Goal: Information Seeking & Learning: Find specific page/section

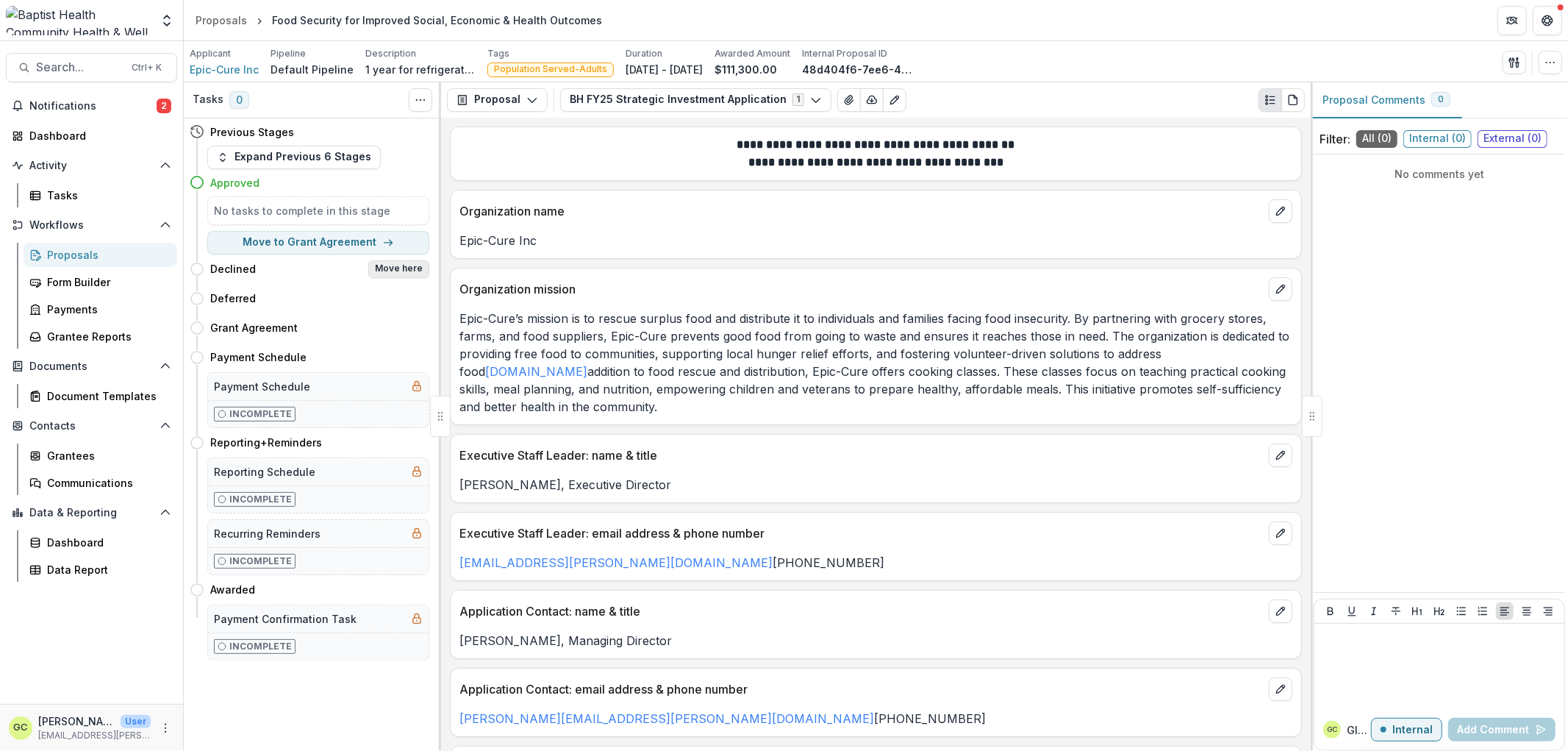
scroll to position [1552, 0]
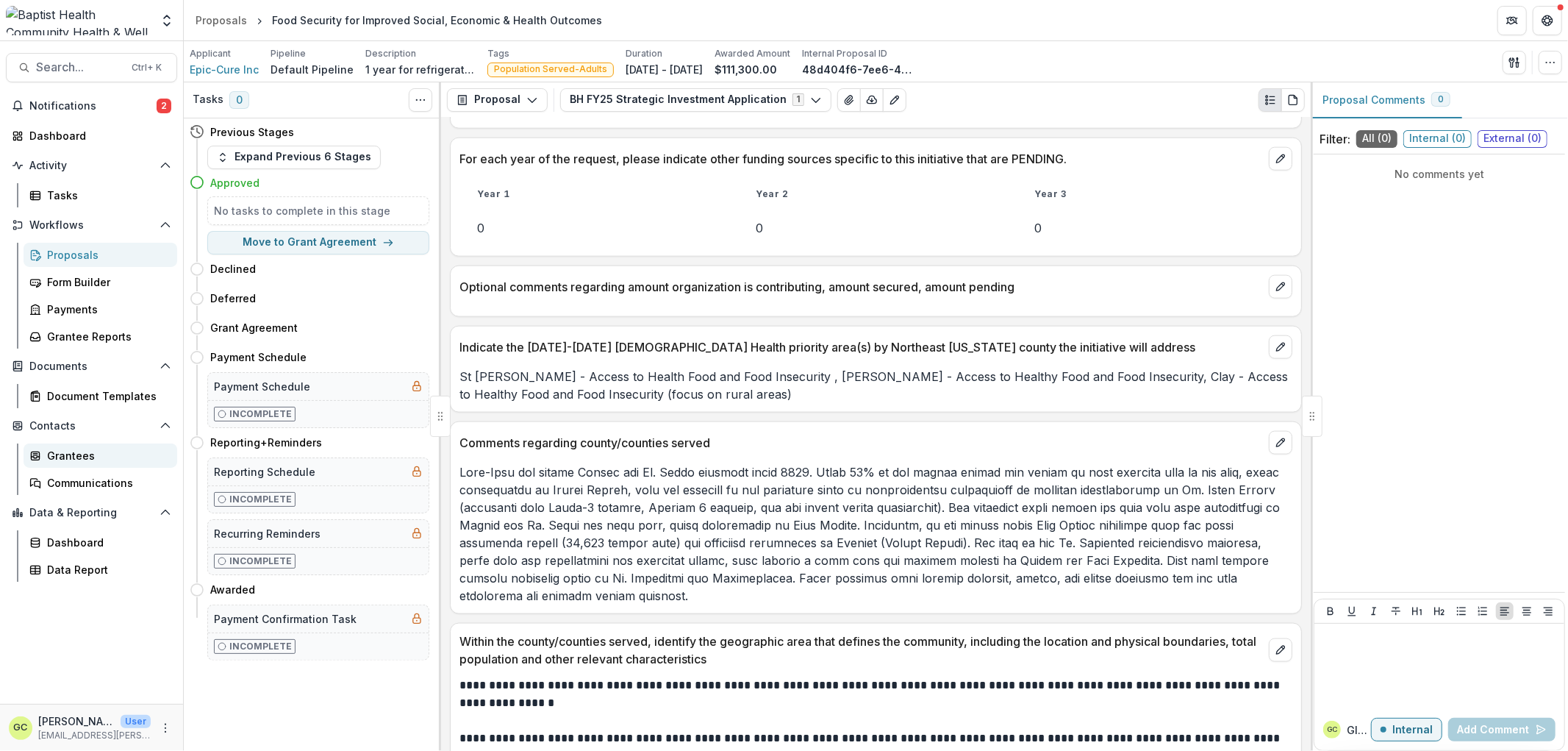
click at [84, 454] on div "Grantees" at bounding box center [107, 455] width 119 height 15
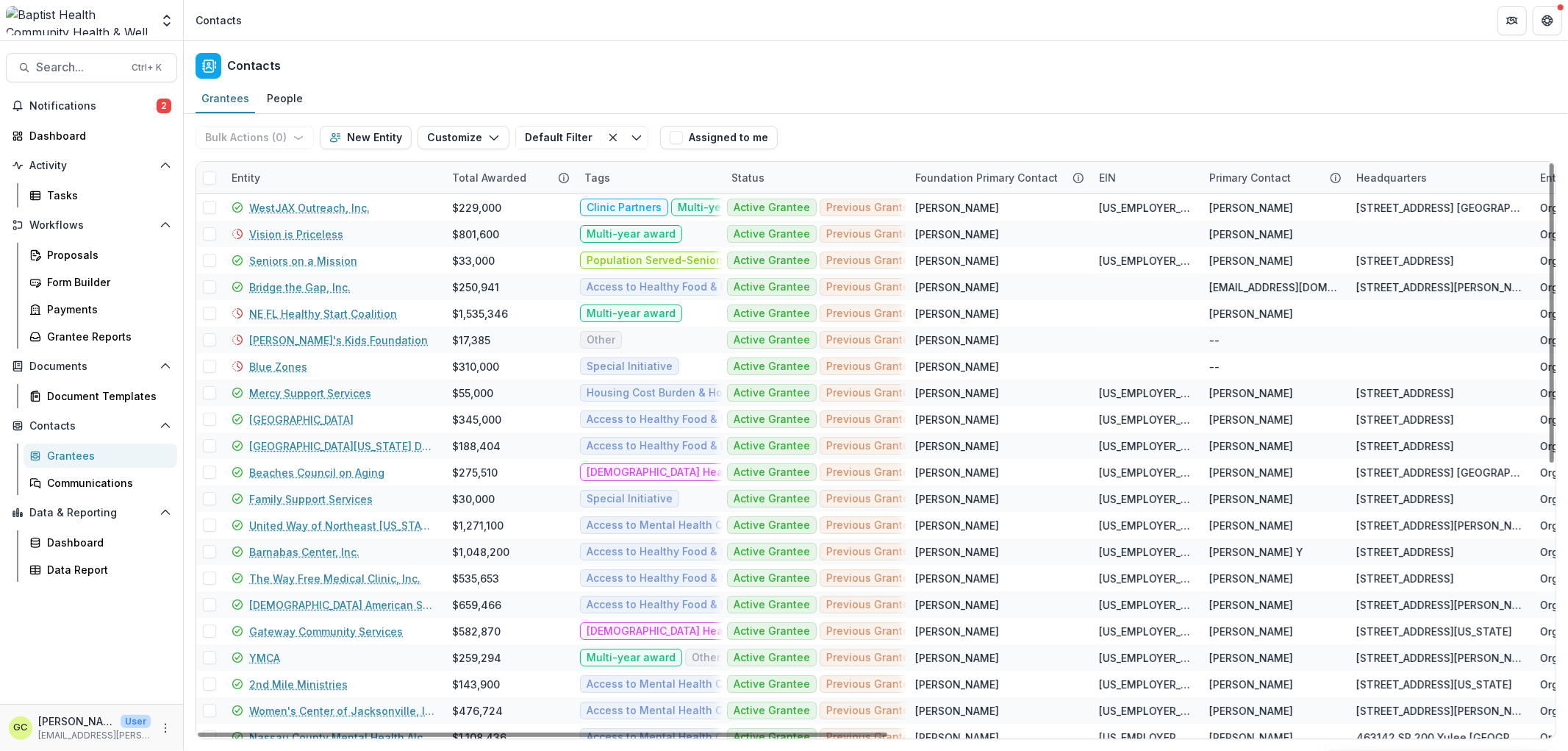
click at [278, 169] on div "Entity" at bounding box center [333, 177] width 221 height 32
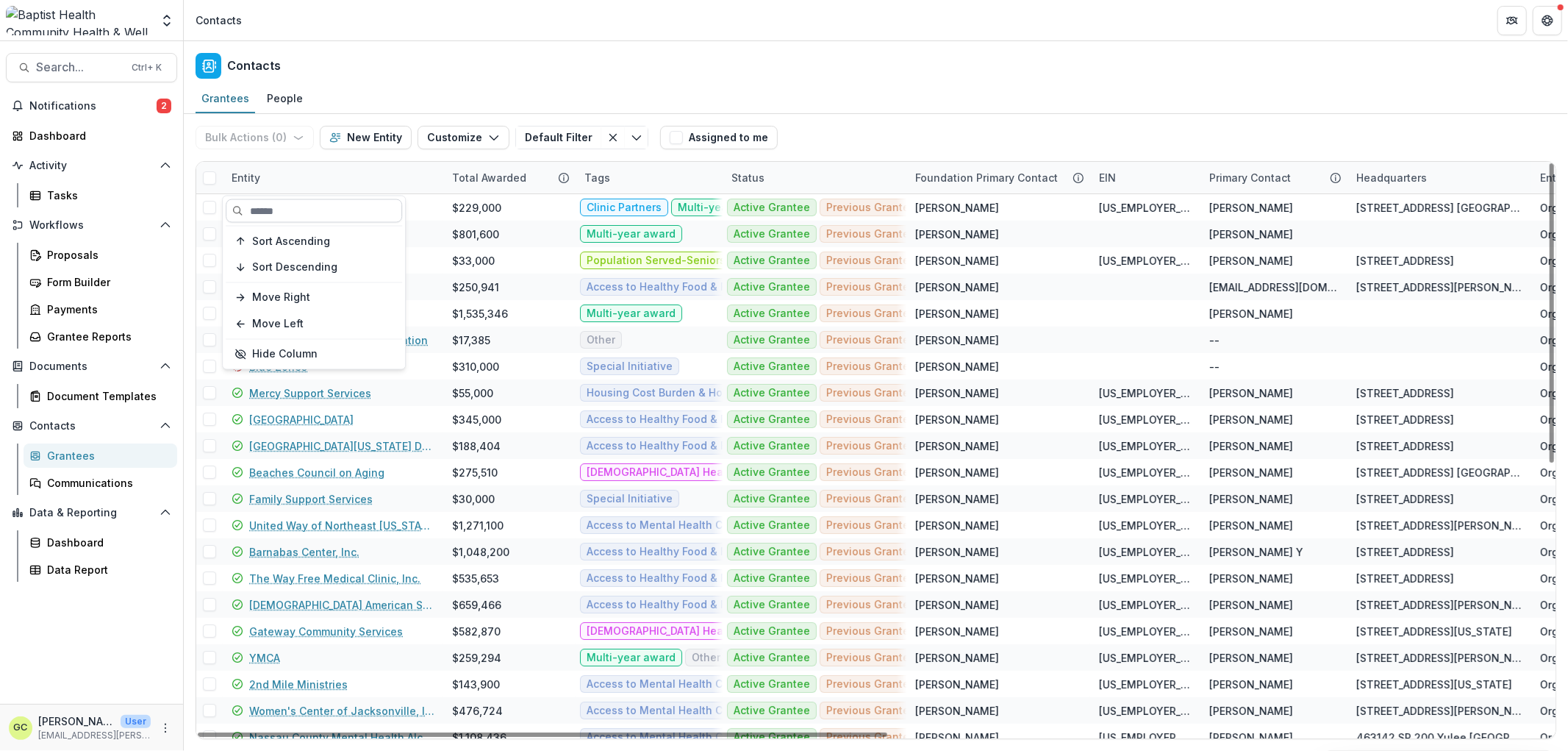
click at [293, 209] on input at bounding box center [314, 211] width 176 height 23
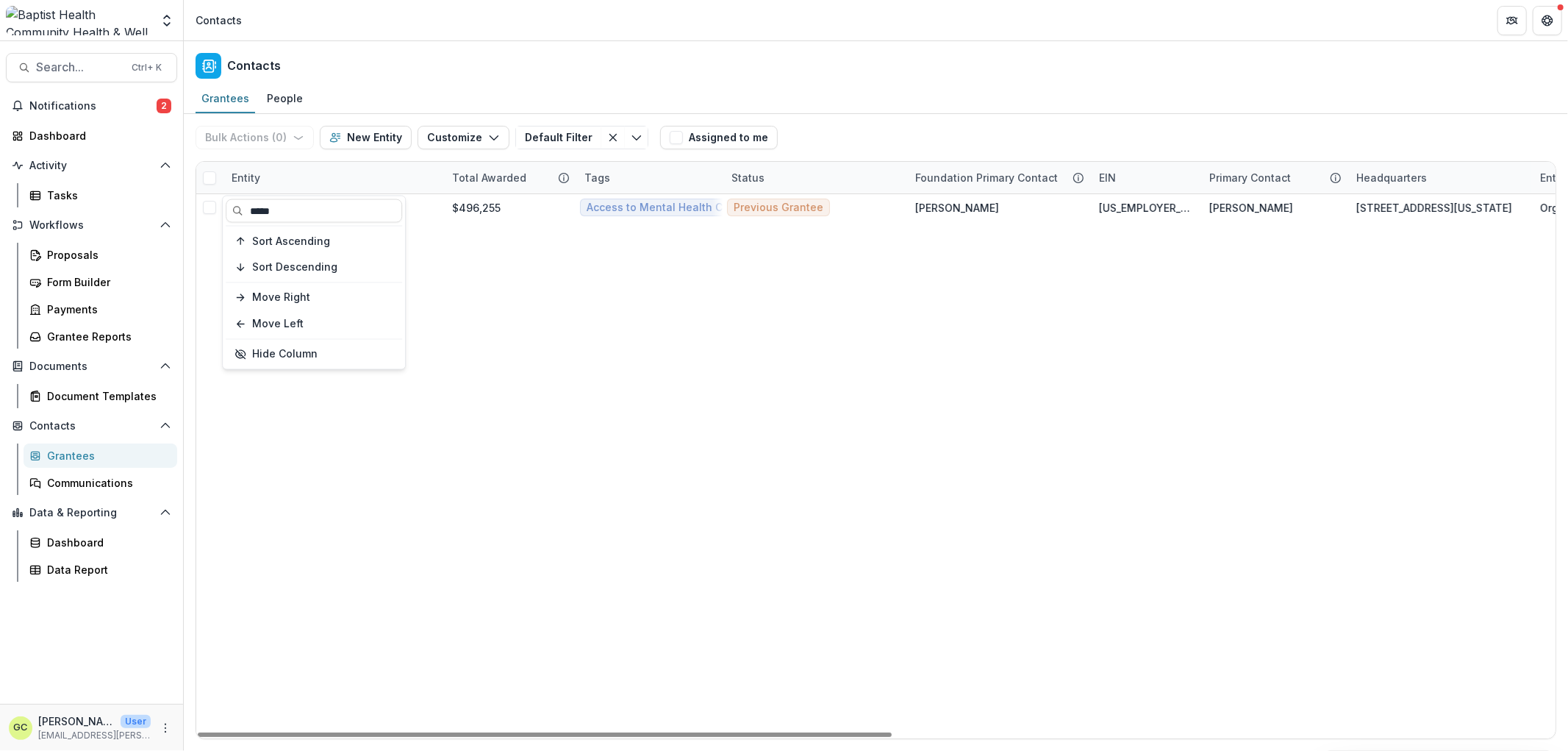
type input "*****"
click at [508, 577] on div "Youth Crisis Center $496,255 Access to Mental Health Care [DEMOGRAPHIC_DATA] He…" at bounding box center [1525, 466] width 2658 height 544
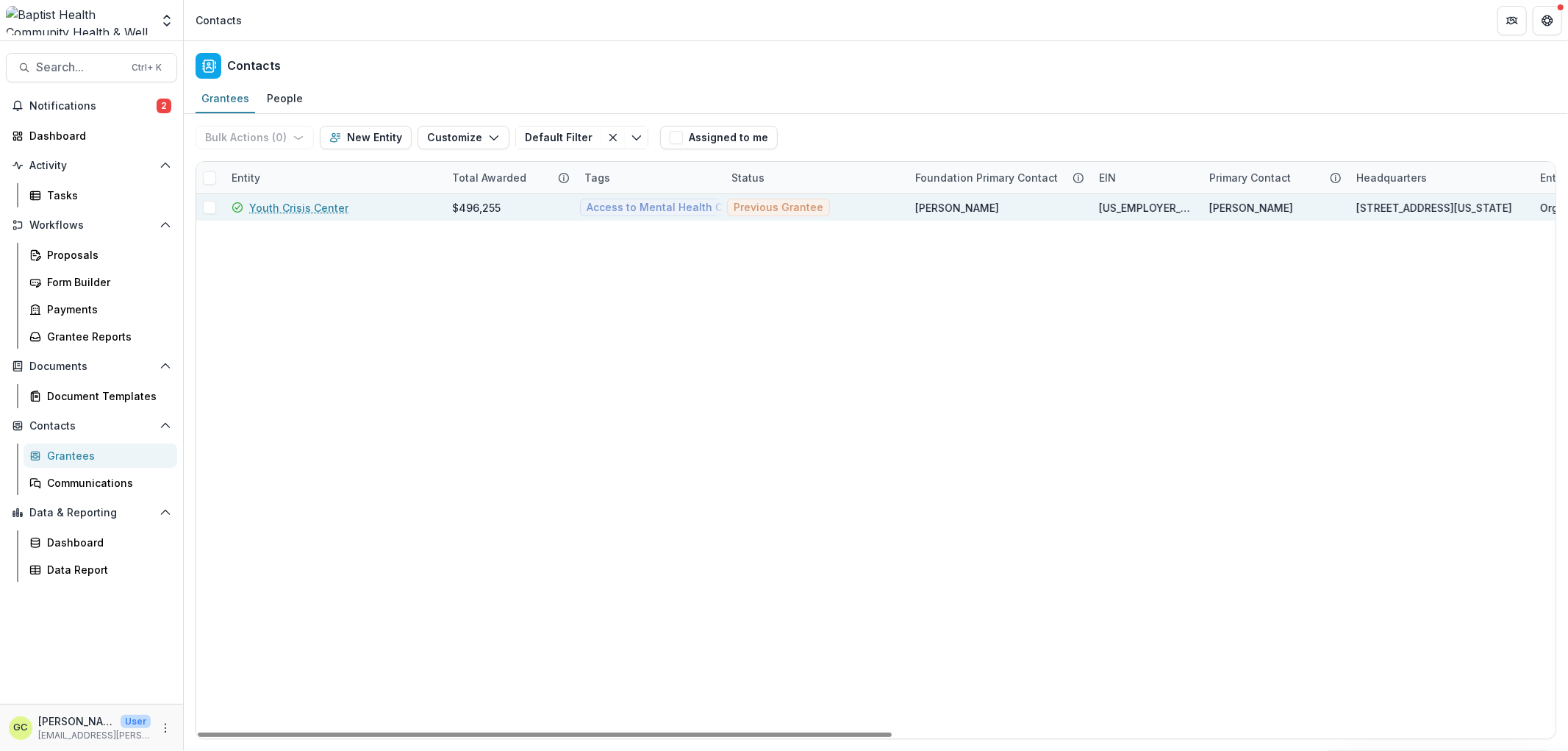
click at [313, 203] on link "Youth Crisis Center" at bounding box center [299, 208] width 100 height 15
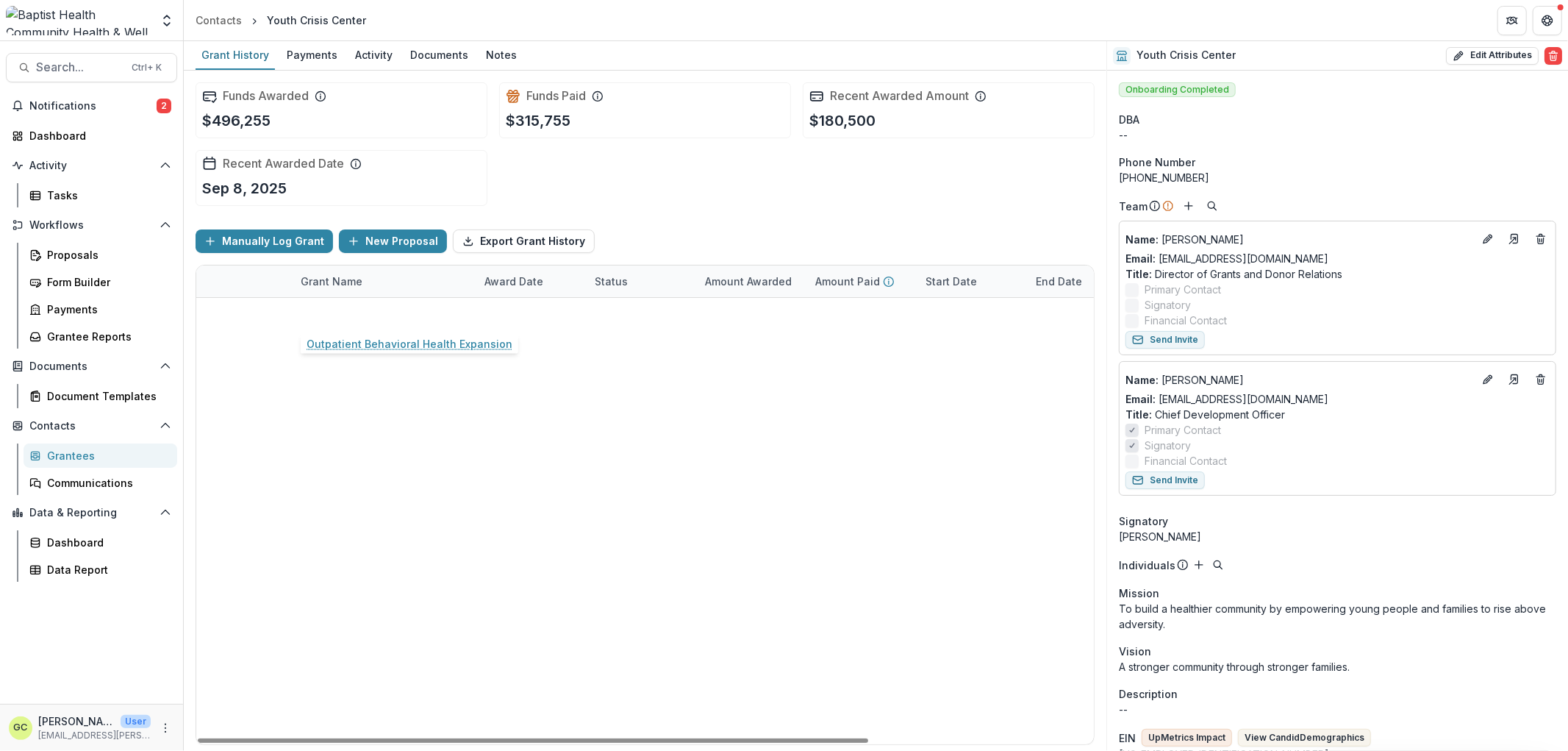
click at [397, 314] on link "Outpatient Behavioral Health Expansion" at bounding box center [383, 314] width 166 height 15
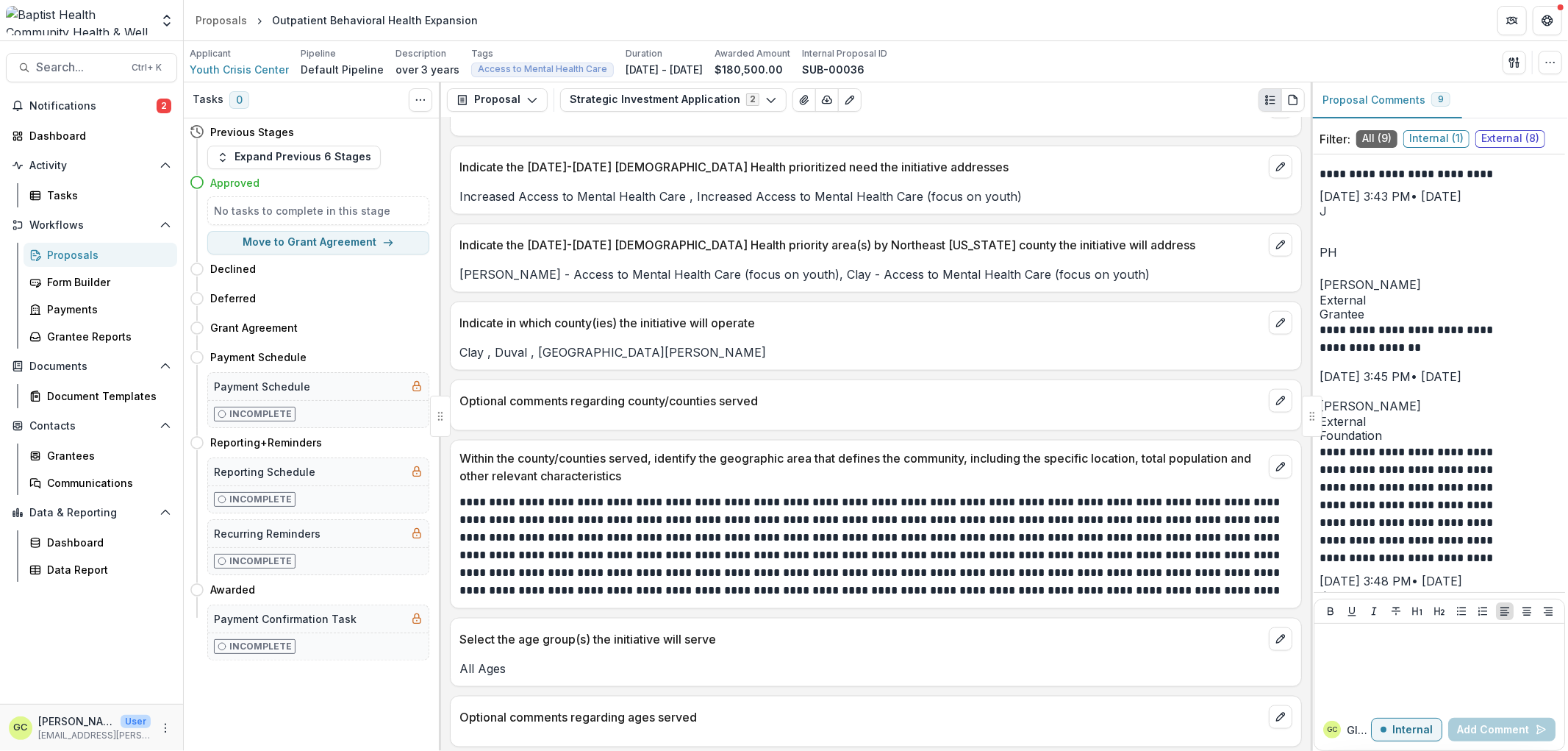
scroll to position [1633, 0]
